Goal: Information Seeking & Learning: Learn about a topic

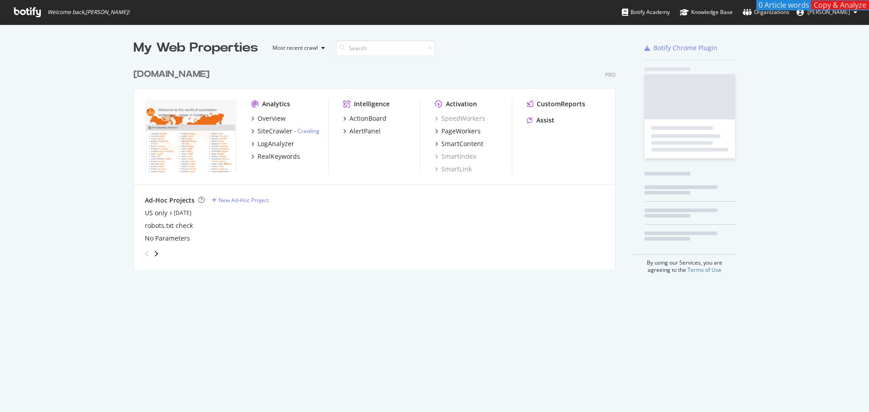
scroll to position [405, 855]
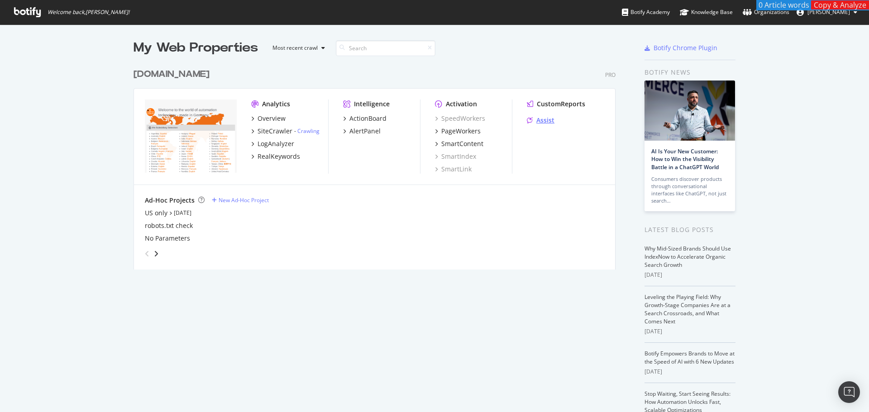
click at [538, 122] on div "Assist" at bounding box center [545, 120] width 18 height 9
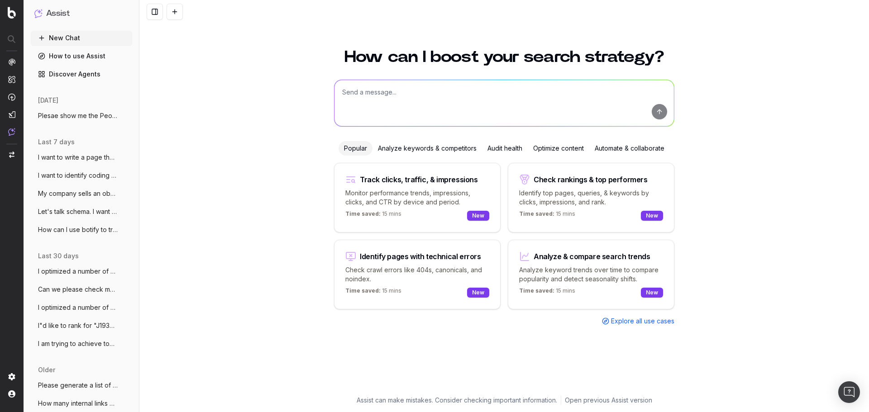
click at [401, 100] on textarea at bounding box center [503, 103] width 339 height 46
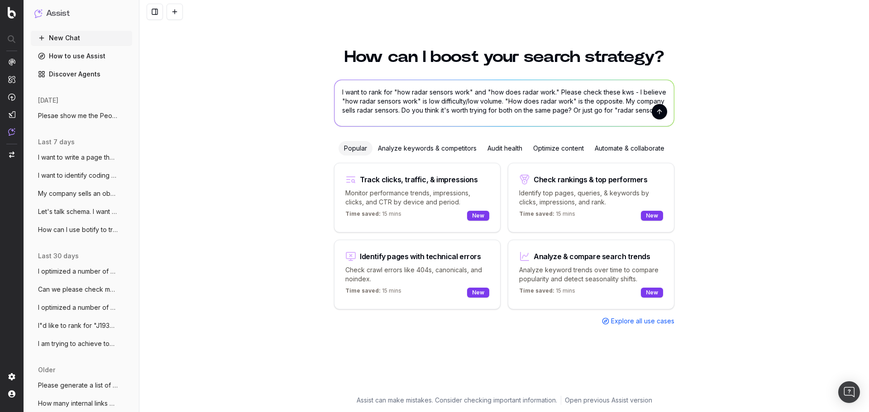
type textarea "I want to rank for "how radar sensors work" and "how does radar work." Please c…"
click at [660, 114] on button "submit" at bounding box center [659, 111] width 15 height 15
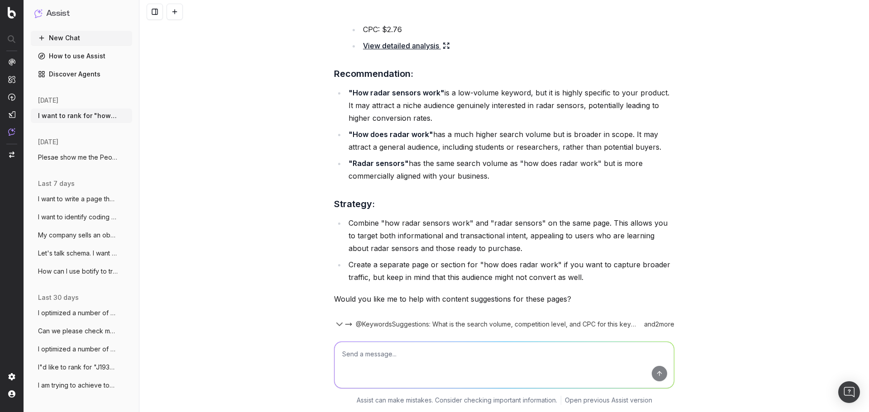
scroll to position [495, 0]
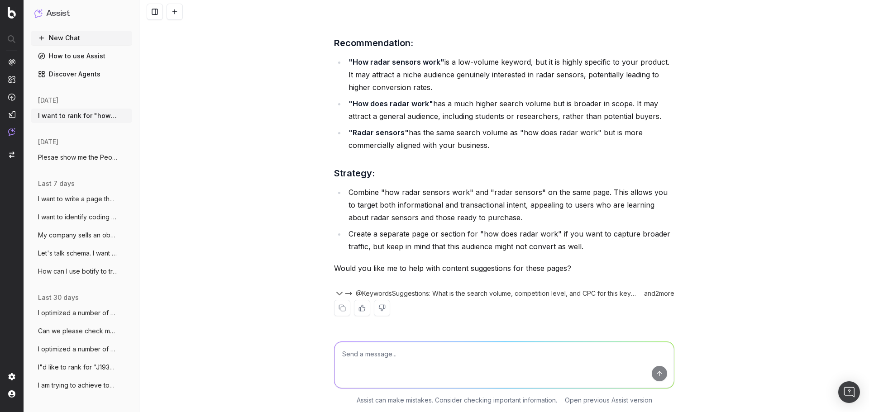
click at [354, 360] on textarea at bounding box center [503, 365] width 339 height 46
type textarea "I have a separate page for "radar sensors." this page will support that page vi…"
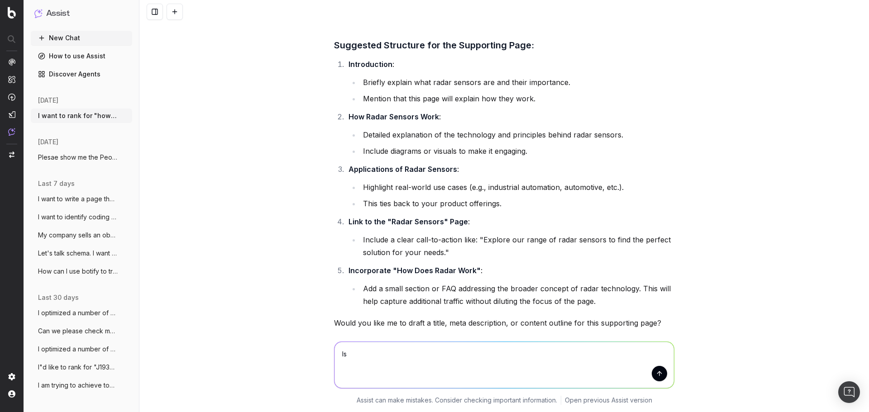
scroll to position [940, 0]
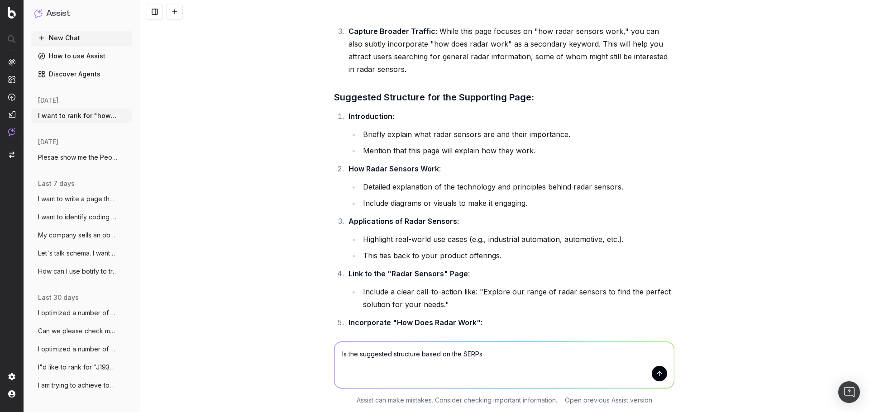
type textarea "Is the suggested structure based on the SERPs?"
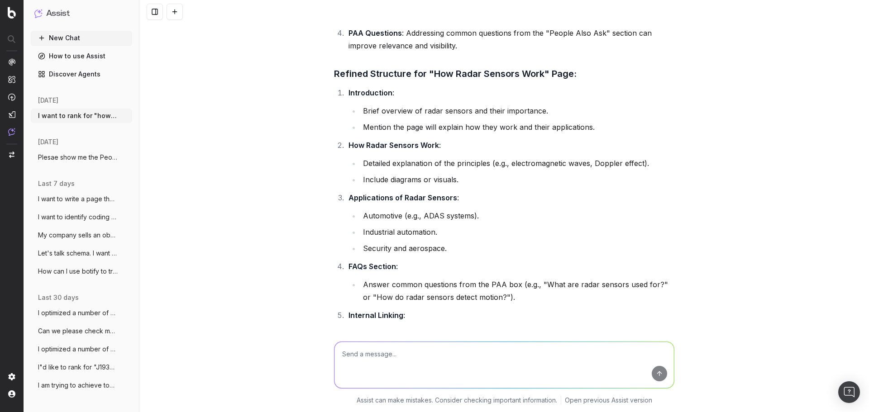
scroll to position [2091, 0]
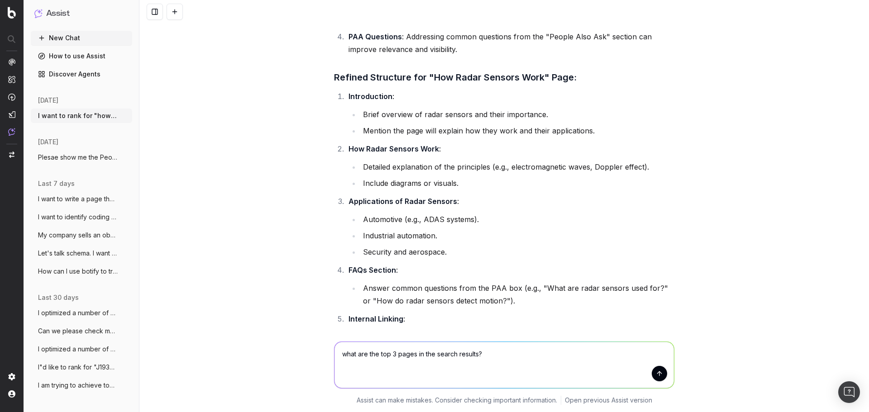
type textarea "what are the top 3 pages in the search results?"
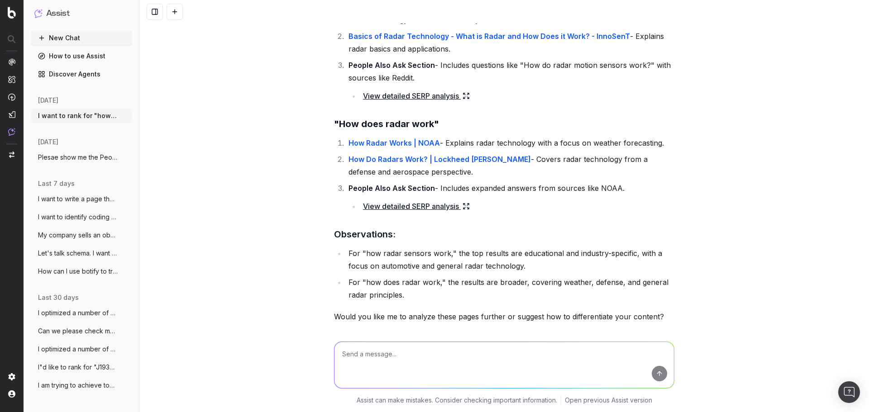
scroll to position [2596, 0]
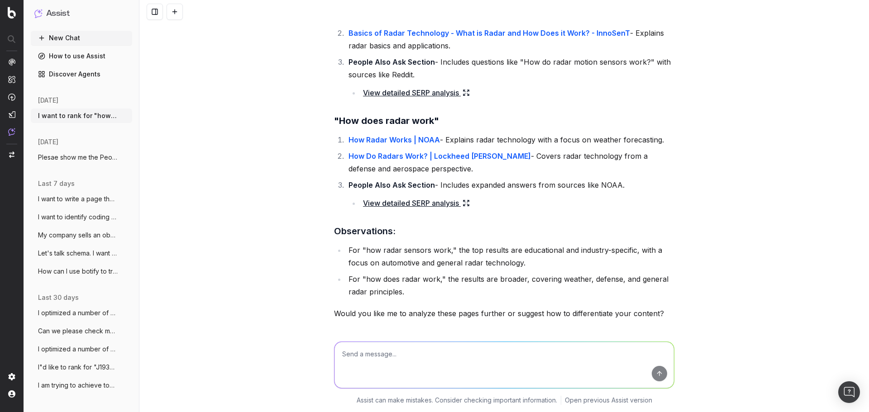
click at [409, 205] on link "View detailed SERP analysis" at bounding box center [416, 203] width 107 height 13
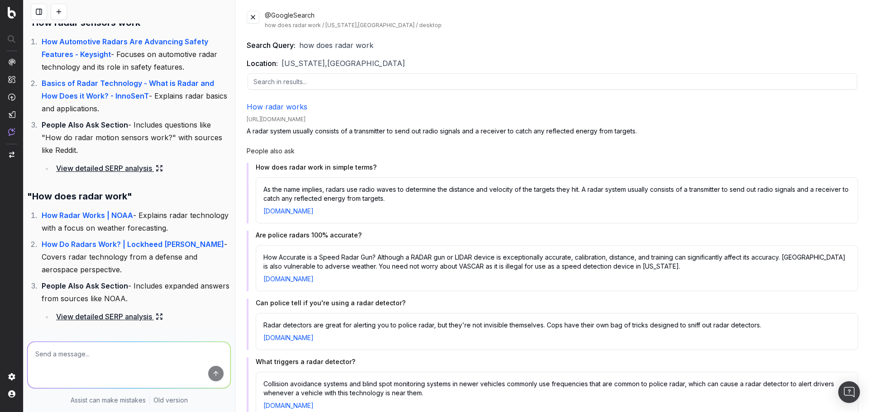
scroll to position [3307, 0]
drag, startPoint x: 382, startPoint y: 166, endPoint x: 257, endPoint y: 161, distance: 125.0
click at [257, 161] on div "People also ask How does radar work in simple terms? As the name implies, radar…" at bounding box center [552, 282] width 611 height 271
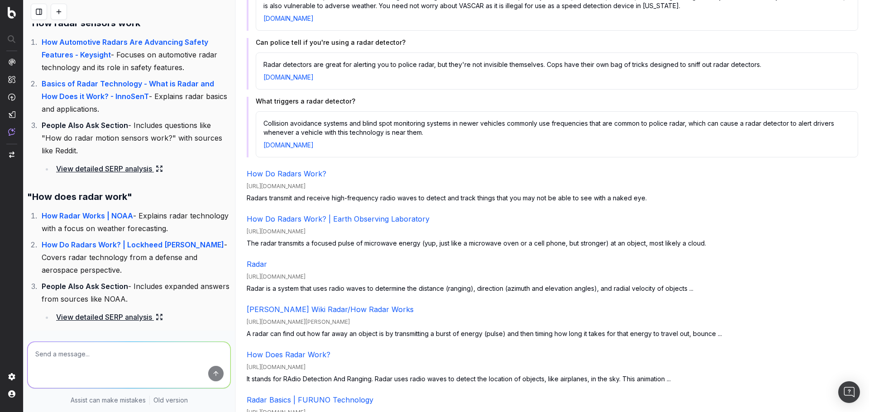
scroll to position [271, 0]
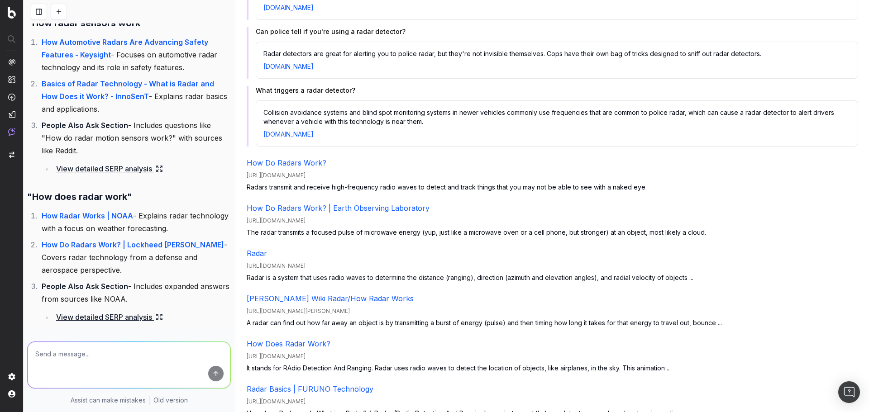
click at [109, 175] on link "View detailed SERP analysis" at bounding box center [109, 168] width 107 height 13
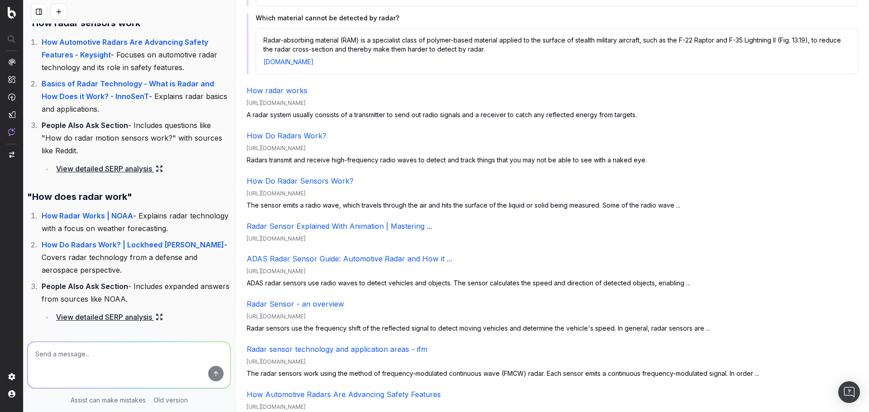
scroll to position [362, 0]
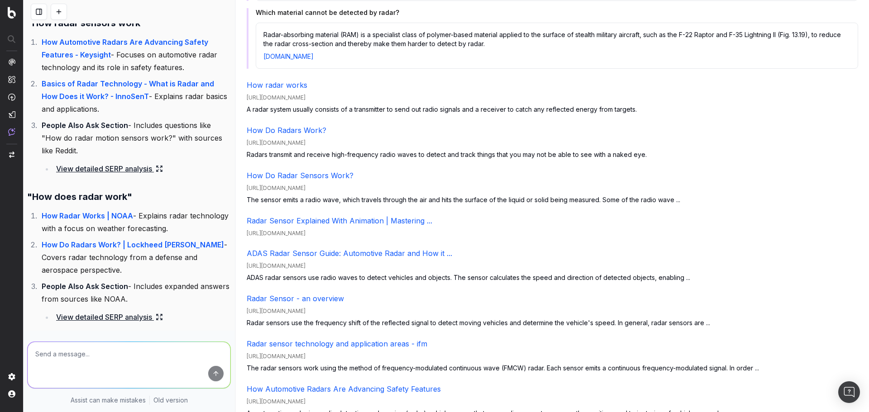
click at [118, 361] on textarea at bounding box center [129, 365] width 203 height 46
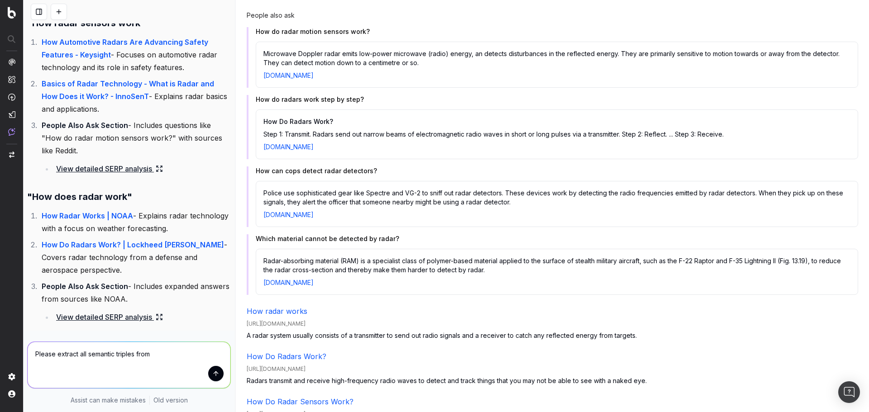
scroll to position [0, 0]
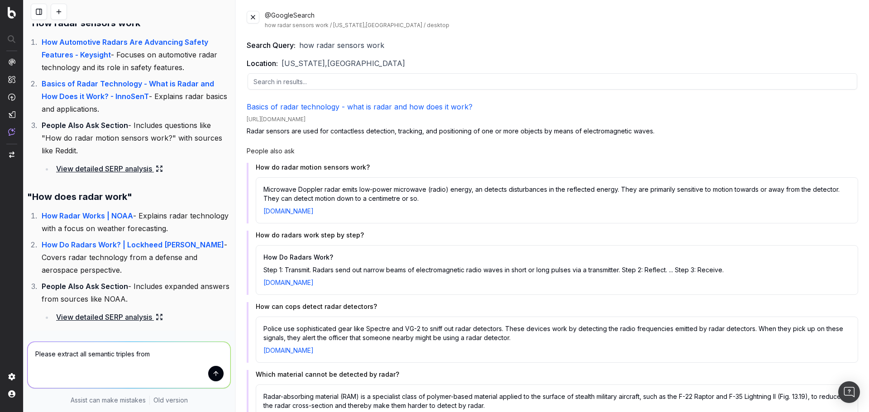
drag, startPoint x: 360, startPoint y: 121, endPoint x: 237, endPoint y: 119, distance: 123.1
click at [237, 119] on div "@GoogleSearch how radar sensors work / [US_STATE],[GEOGRAPHIC_DATA] / desktop S…" at bounding box center [552, 206] width 633 height 412
copy div "[URL][DOMAIN_NAME]"
click at [162, 357] on textarea "Please extract all semantic triples from" at bounding box center [129, 365] width 203 height 46
paste textarea "[URL][DOMAIN_NAME]"
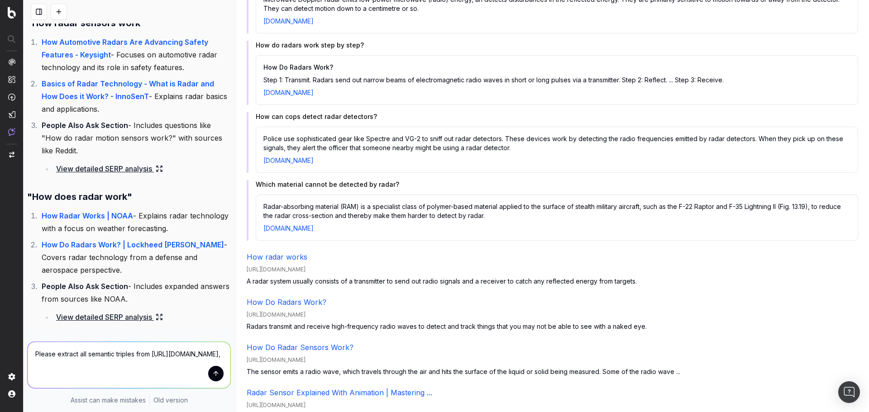
scroll to position [271, 0]
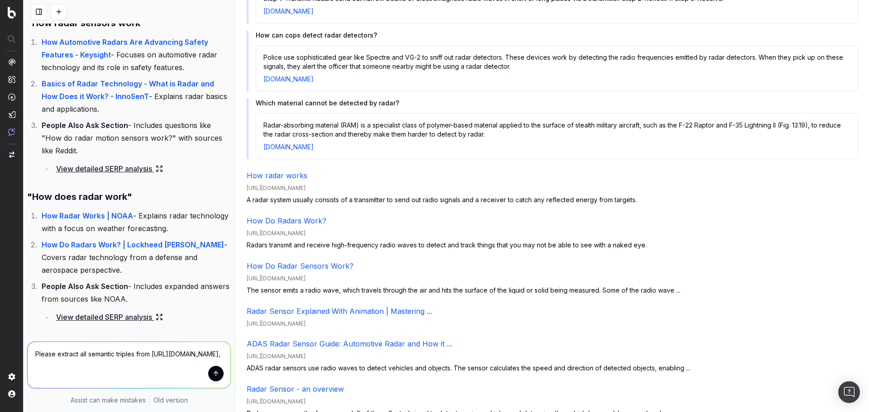
drag, startPoint x: 459, startPoint y: 279, endPoint x: 244, endPoint y: 277, distance: 214.9
click at [244, 277] on div "@GoogleSearch how radar sensors work / [US_STATE],[GEOGRAPHIC_DATA] / desktop S…" at bounding box center [552, 206] width 633 height 412
copy div "[URL][DOMAIN_NAME]"
click at [156, 370] on textarea "Please extract all semantic triples from [URL][DOMAIN_NAME]," at bounding box center [129, 365] width 203 height 46
paste textarea "[URL][DOMAIN_NAME]"
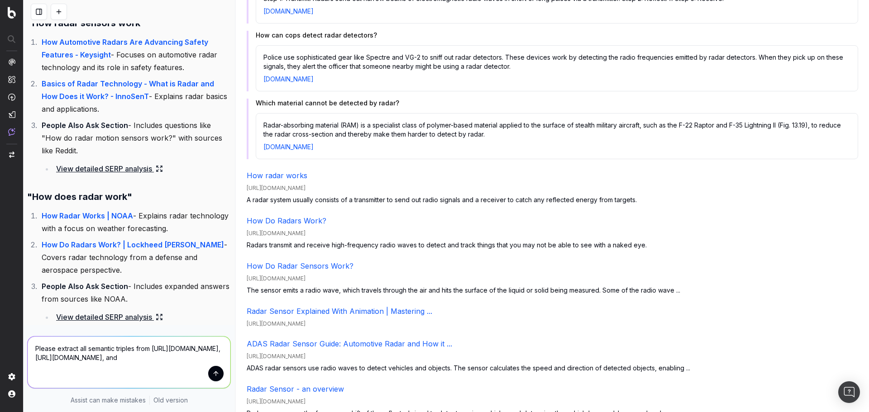
drag, startPoint x: 359, startPoint y: 355, endPoint x: 239, endPoint y: 358, distance: 119.5
click at [239, 358] on div "@GoogleSearch how radar sensors work / [US_STATE],[GEOGRAPHIC_DATA] / desktop S…" at bounding box center [552, 206] width 633 height 412
copy div "[URL][DOMAIN_NAME]"
click at [114, 380] on textarea "Please extract all semantic triples from [URL][DOMAIN_NAME], [URL][DOMAIN_NAME]…" at bounding box center [129, 363] width 203 height 52
paste textarea "[URL][DOMAIN_NAME]"
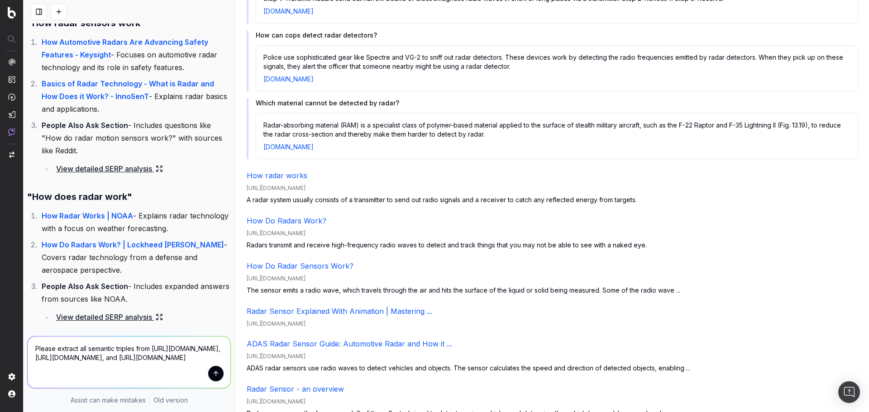
type textarea "Please extract all semantic triples from [URL][DOMAIN_NAME], [URL][DOMAIN_NAME]…"
click at [211, 377] on button "submit" at bounding box center [215, 373] width 15 height 15
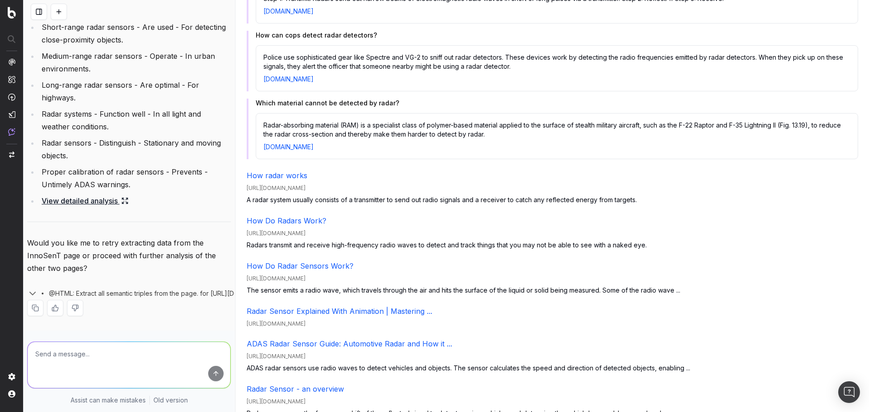
scroll to position [4904, 0]
click at [100, 195] on link "View detailed analysis" at bounding box center [85, 201] width 87 height 13
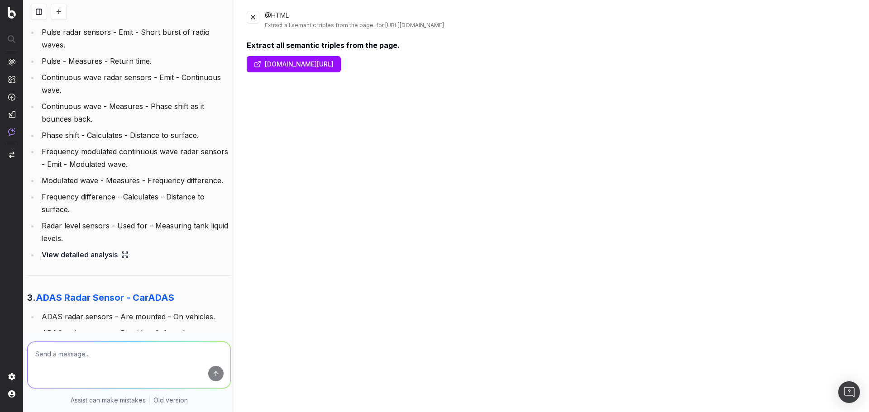
scroll to position [4271, 0]
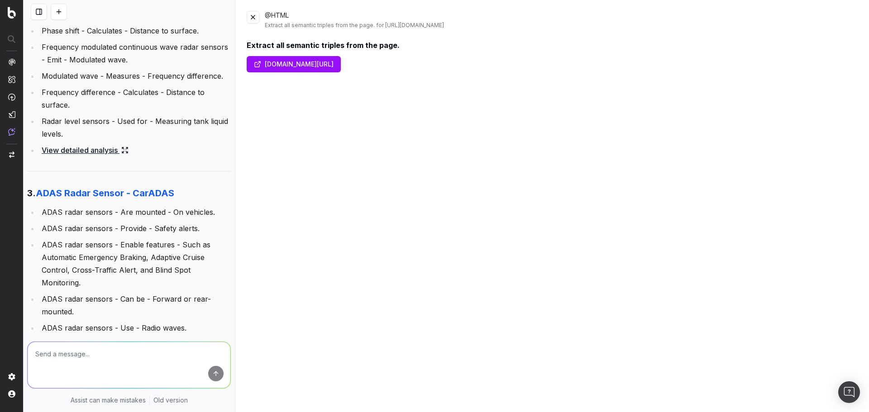
click at [93, 344] on textarea at bounding box center [129, 365] width 203 height 46
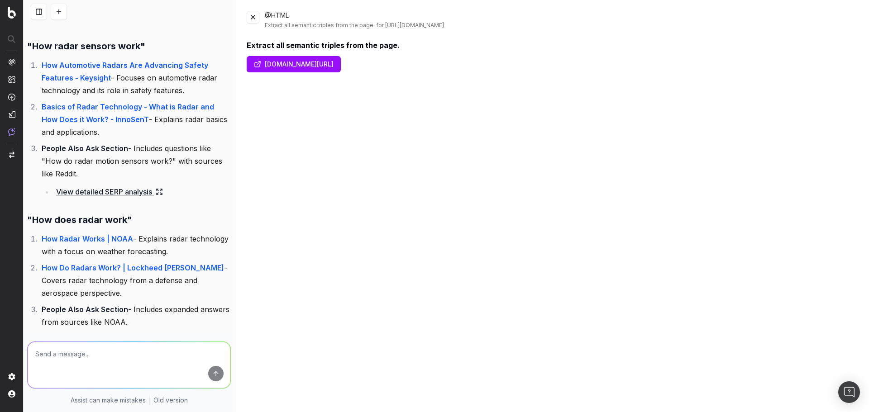
scroll to position [3275, 0]
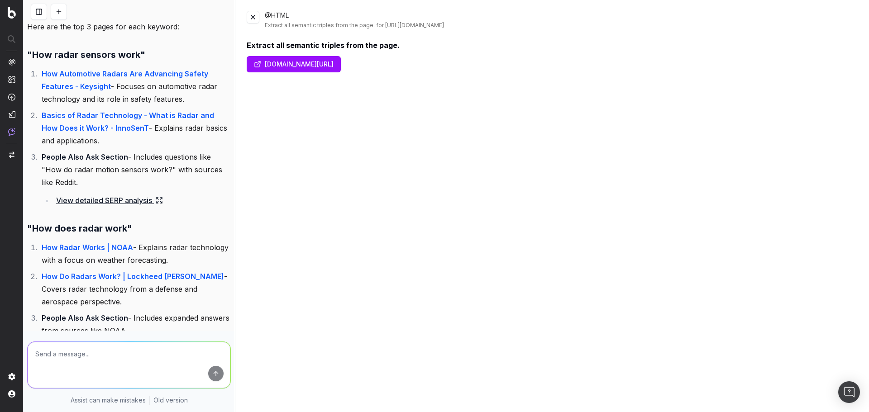
click at [147, 355] on textarea at bounding box center [129, 365] width 203 height 46
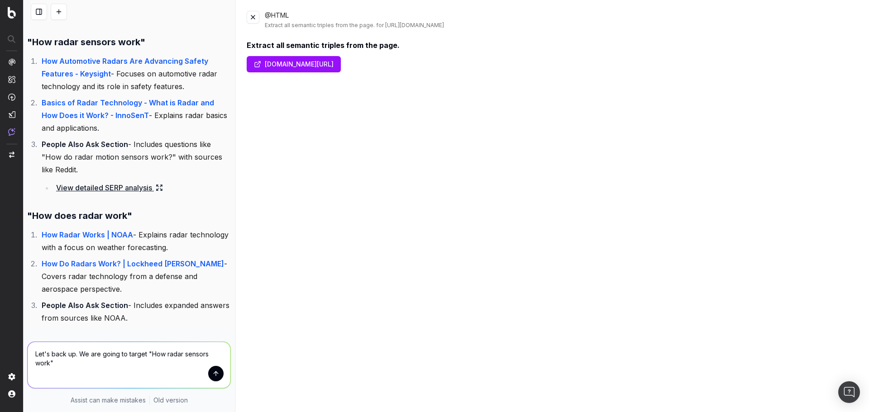
scroll to position [3320, 0]
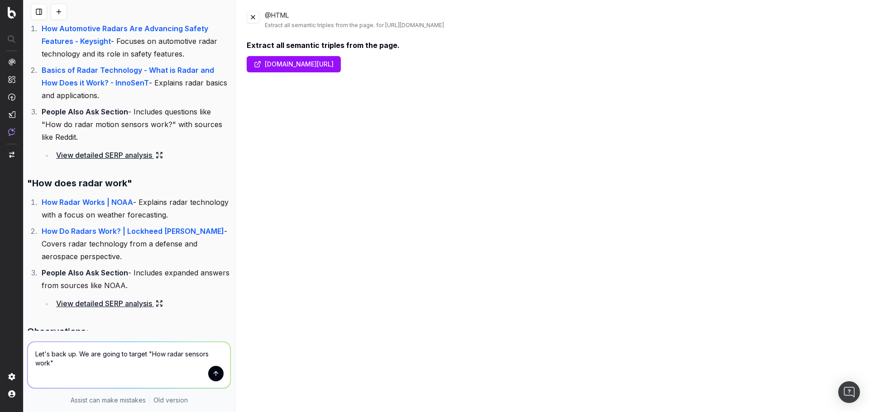
click at [96, 363] on textarea "Let's back up. We are going to target "How radar sensors work"" at bounding box center [129, 365] width 203 height 46
paste textarea "[URL][DOMAIN_NAME]"
click at [146, 375] on textarea "Let's back up. We are going to target "How radar sensors work" add this page to…" at bounding box center [129, 365] width 203 height 46
paste textarea "[URL][DOMAIN_NAME]"
type textarea "Let's back up. We are going to target "How radar sensors work" add this page to…"
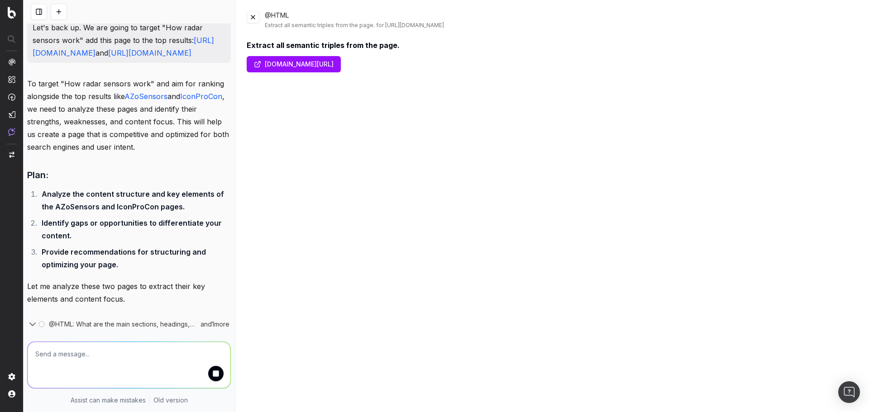
scroll to position [5242, 0]
click at [167, 355] on textarea at bounding box center [129, 365] width 203 height 46
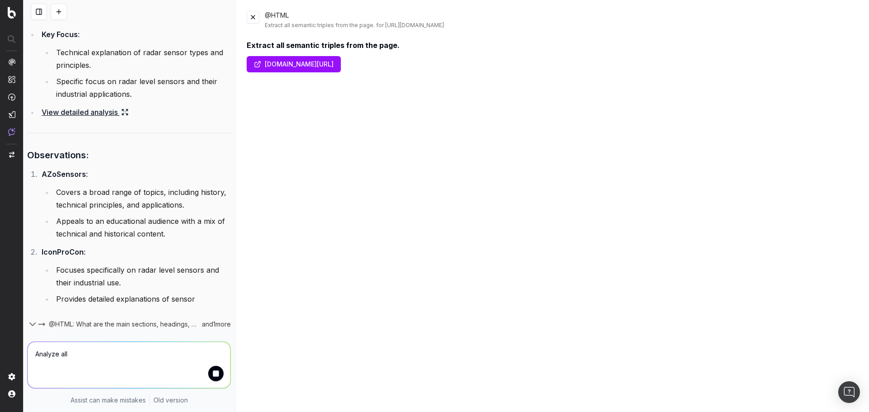
drag, startPoint x: 94, startPoint y: 352, endPoint x: -100, endPoint y: 332, distance: 194.8
click at [0, 332] on html "Assist New Chat How to use Assist Discover Agents [DATE] I want to rank for "ho…" at bounding box center [434, 206] width 869 height 412
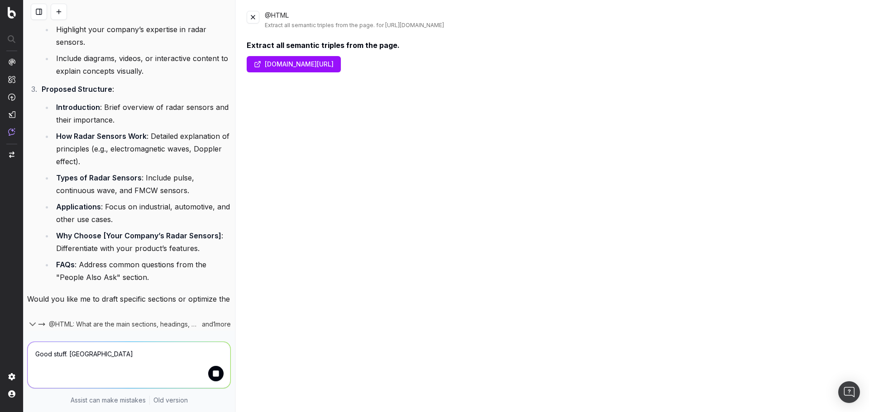
scroll to position [6916, 0]
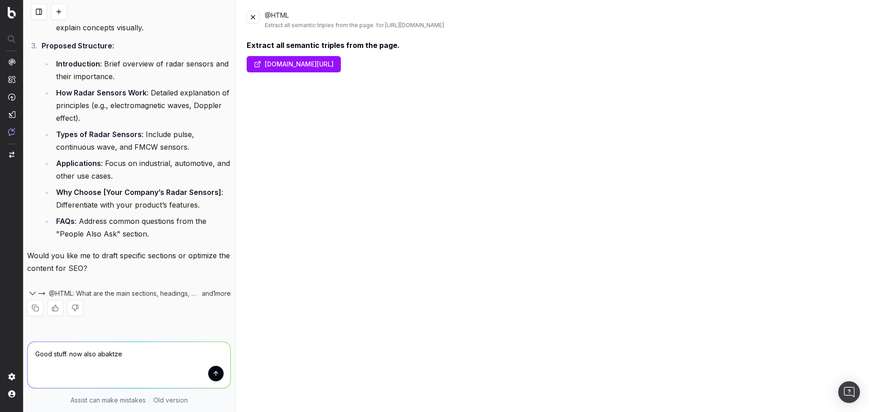
click at [141, 352] on textarea "Good stuff. now also abaktze" at bounding box center [129, 365] width 203 height 46
paste textarea "[URL][DOMAIN_NAME]"
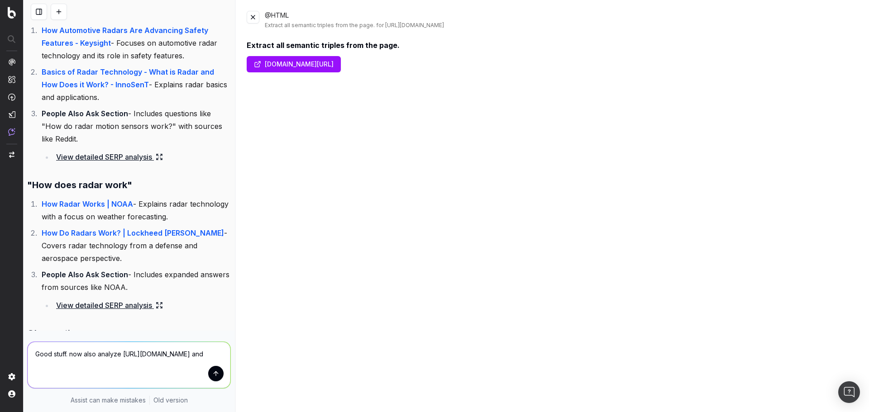
scroll to position [3297, 0]
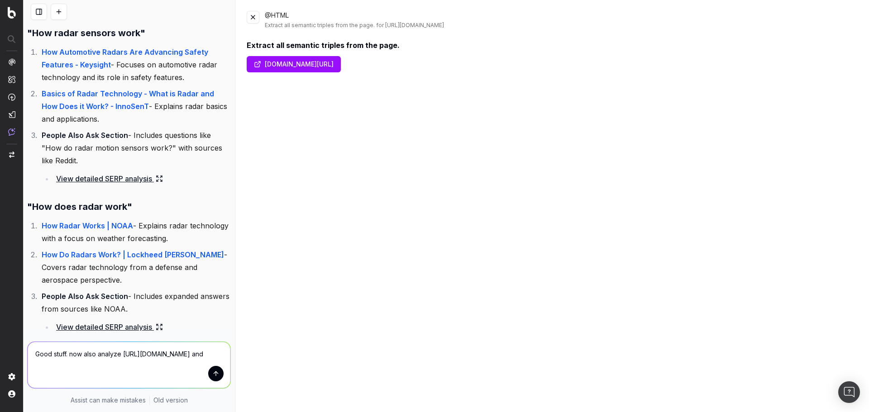
click at [181, 357] on textarea "Good stuff. now also analyze [URL][DOMAIN_NAME] and" at bounding box center [129, 365] width 203 height 46
paste textarea "[URL][DOMAIN_NAME]."
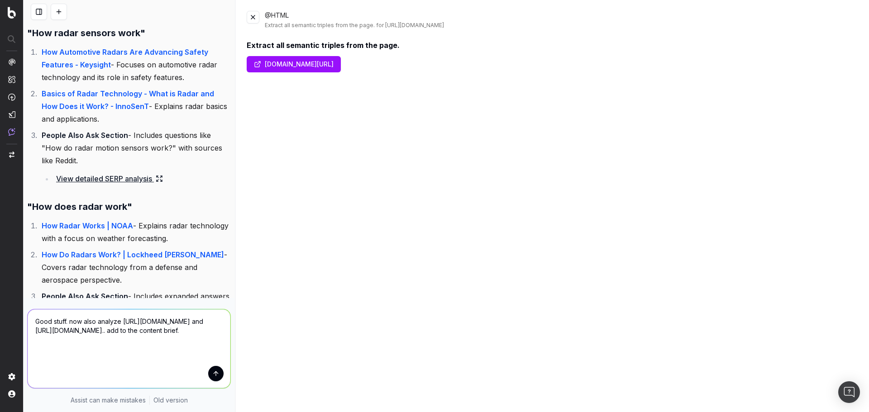
drag, startPoint x: 65, startPoint y: 370, endPoint x: 47, endPoint y: 354, distance: 24.4
click at [49, 351] on textarea "Good stuff. now also analyze [URL][DOMAIN_NAME] and [URL][DOMAIN_NAME].. add to…" at bounding box center [129, 348] width 203 height 79
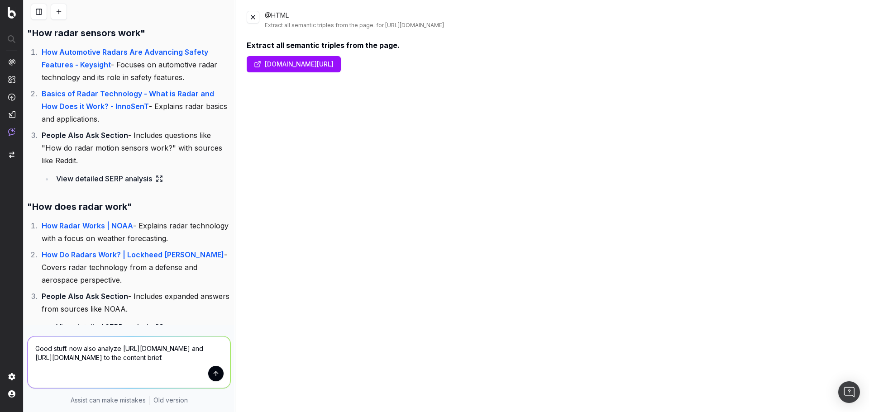
type textarea "Good stuff. now also analyze [URL][DOMAIN_NAME] and [URL][DOMAIN_NAME] add to t…"
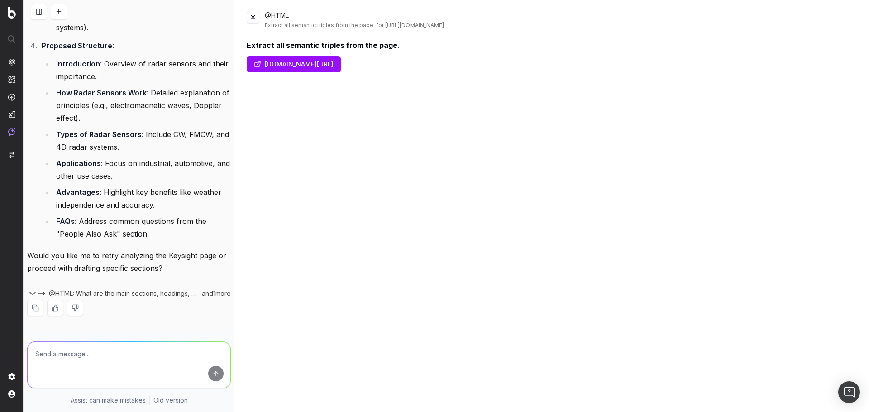
scroll to position [8284, 0]
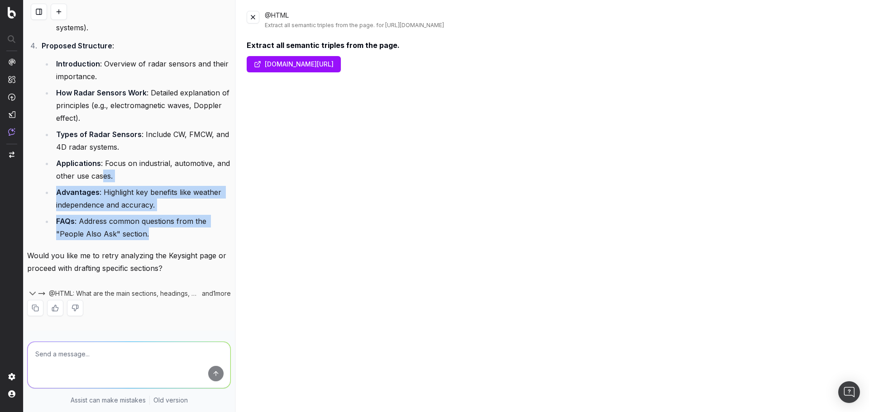
drag, startPoint x: 169, startPoint y: 231, endPoint x: 119, endPoint y: 172, distance: 76.7
click at [119, 172] on ul "Introduction : Overview of radar sensors and their importance. How Radar Sensor…" at bounding box center [136, 148] width 189 height 183
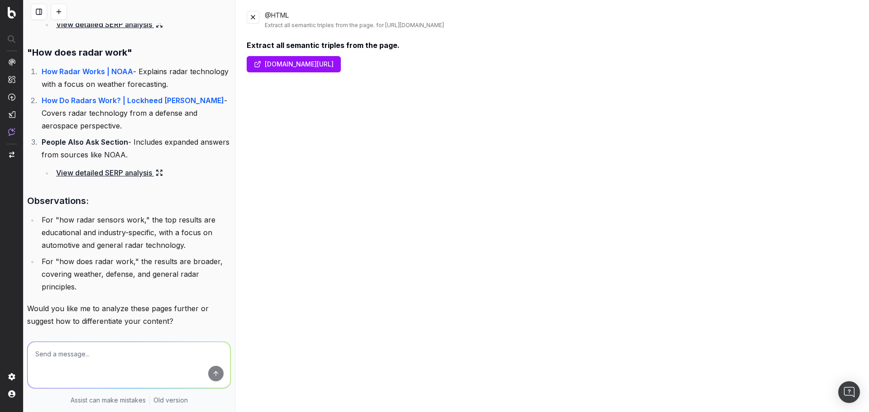
scroll to position [3307, 0]
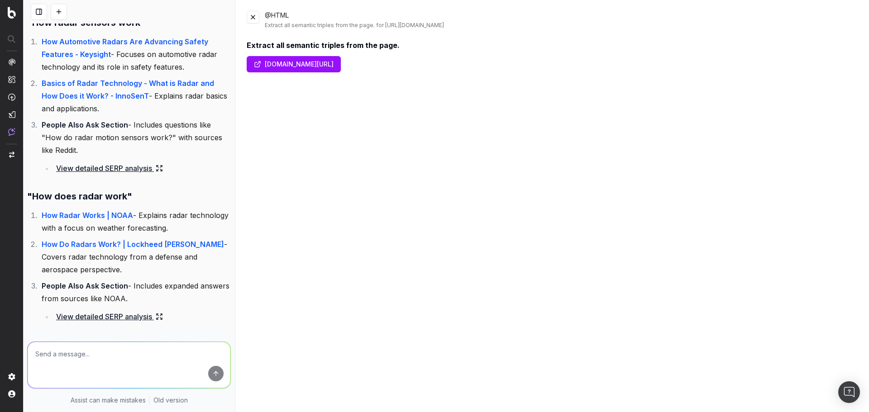
click at [81, 352] on textarea at bounding box center [129, 365] width 203 height 46
paste textarea "How Automotive Radars Are Advancing Safety Features [PHONE_NUMBER] min read Hav…"
type textarea "here is the text from the keysight page. Note that we are selling mostly mobile…"
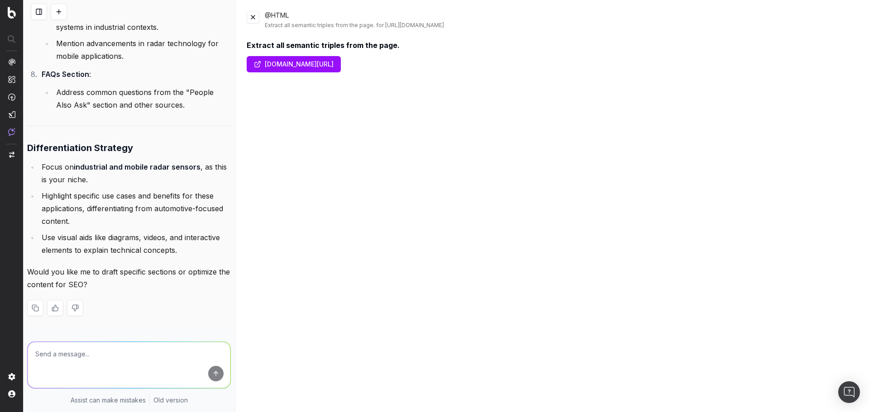
scroll to position [15031, 0]
click at [138, 355] on textarea at bounding box center [129, 365] width 203 height 46
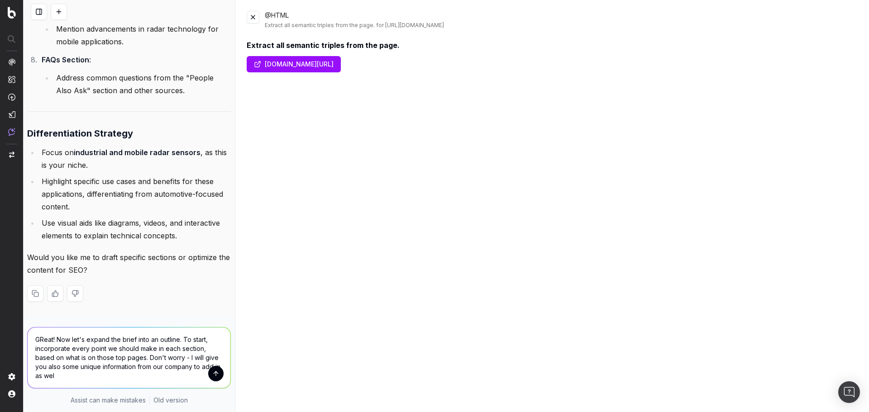
type textarea "GReat! Now let's expand the brief into an outline. To start, incorporate every …"
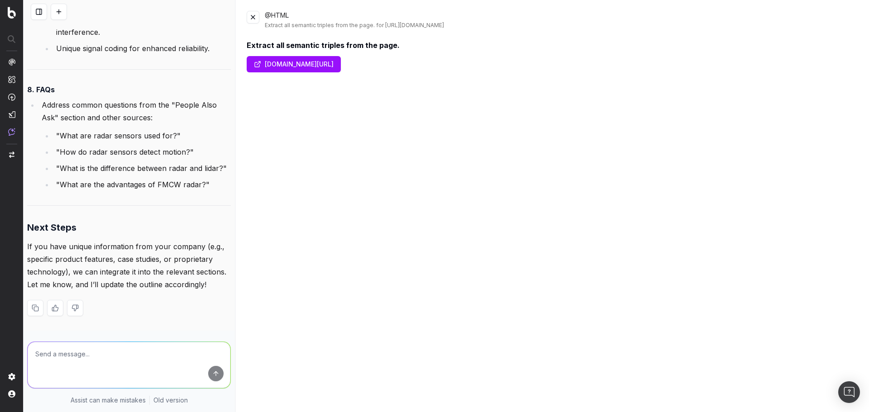
scroll to position [17634, 0]
click at [116, 350] on textarea at bounding box center [129, 365] width 203 height 46
paste textarea "Lorem ipsumdo sit ametc adi elits doeiusmodt, incididun, utl etdoloremag, aliqu…"
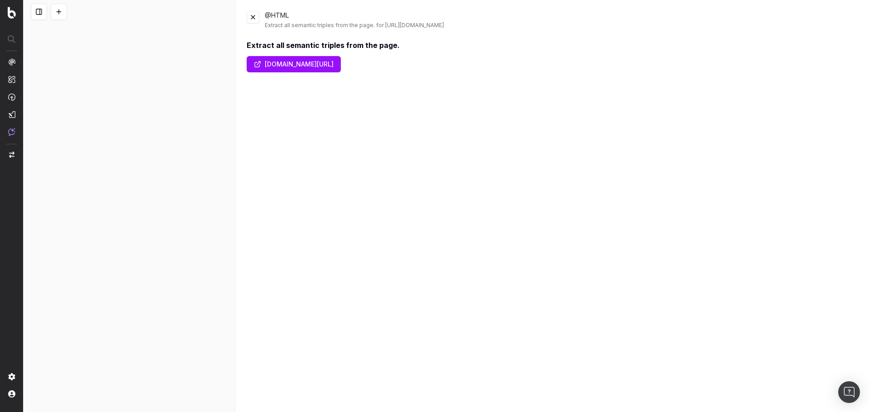
scroll to position [1955, 0]
drag, startPoint x: 195, startPoint y: 165, endPoint x: 193, endPoint y: 229, distance: 63.9
click at [193, 229] on div "I want to rank for "how radar sensors work" and "how does radar work." Please c…" at bounding box center [129, 206] width 211 height 412
type textarea "Lor ipsum do sitametc. Adip eli seddoeiu tempor: Incid utlabor etd magna ali en…"
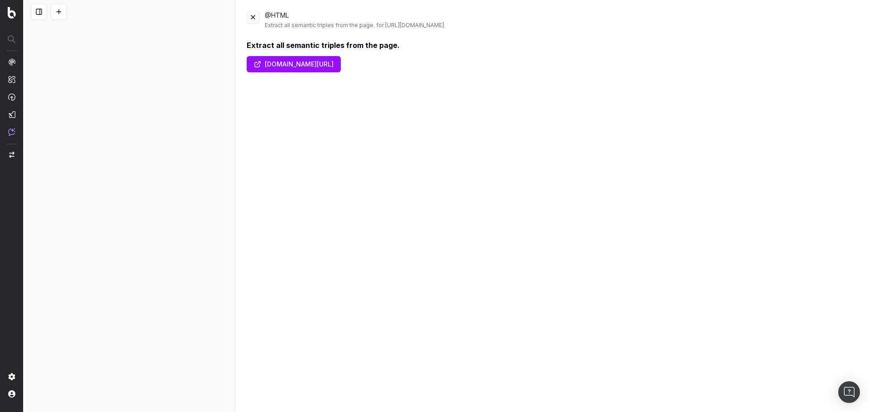
drag, startPoint x: 204, startPoint y: 173, endPoint x: 212, endPoint y: 177, distance: 9.5
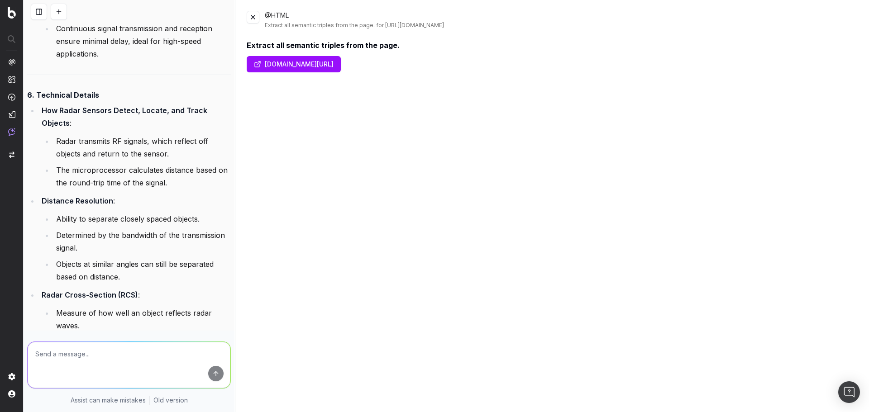
scroll to position [21879, 0]
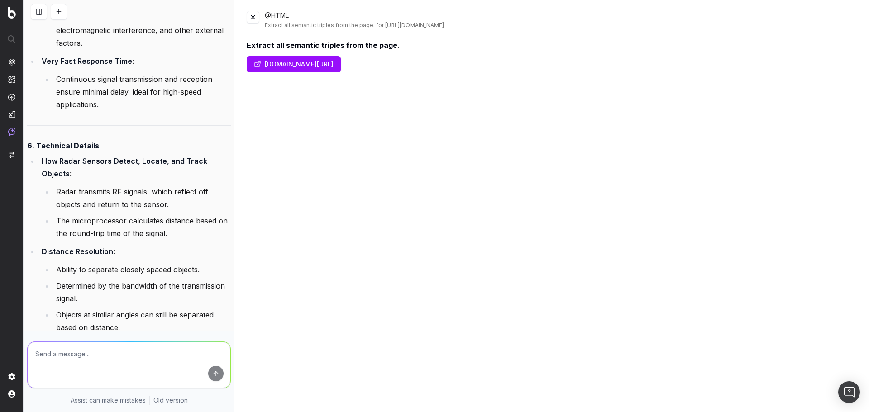
click at [97, 347] on textarea at bounding box center [129, 365] width 203 height 46
paste textarea "(RADAR, stands_for, Radio Detection And Ranging) (Radar systems, emit, radio wa…"
type textarea "GReat! Now, plesae map as many of these semantic triples as possible to the sec…"
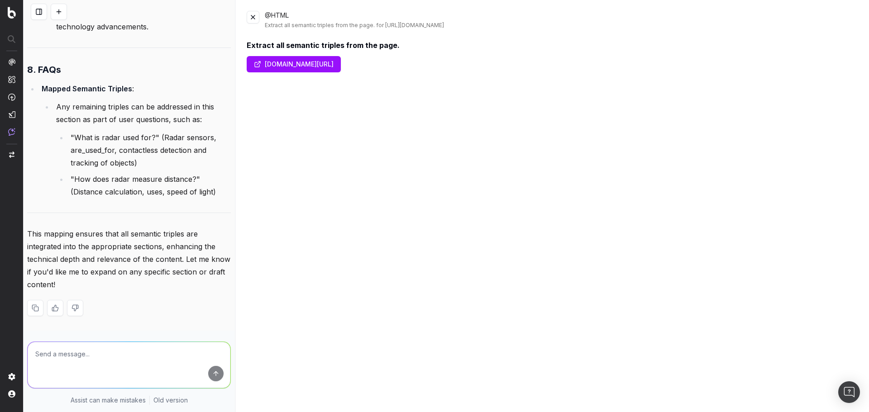
scroll to position [25516, 0]
type textarea "Great! Now, can you plesae put this in a document i can easily download?"
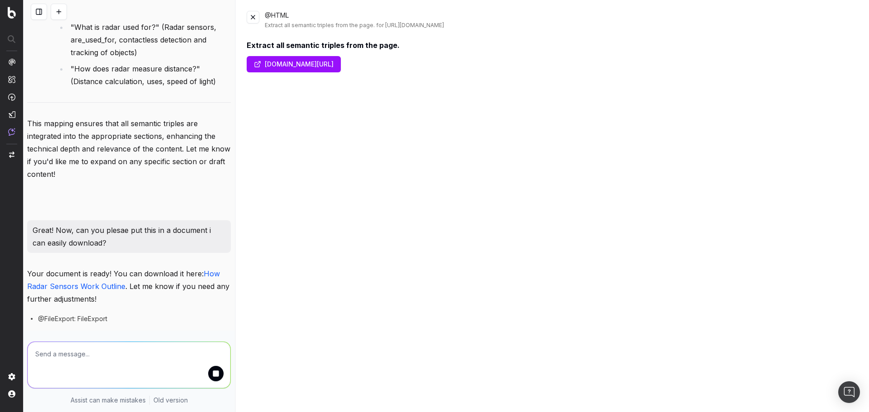
scroll to position [25657, 0]
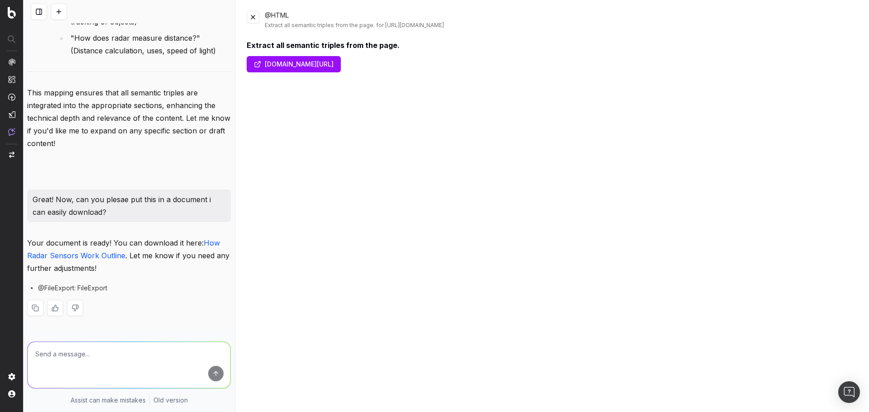
click at [204, 238] on link "How Radar Sensors Work Outline" at bounding box center [124, 249] width 195 height 22
